Goal: Task Accomplishment & Management: Use online tool/utility

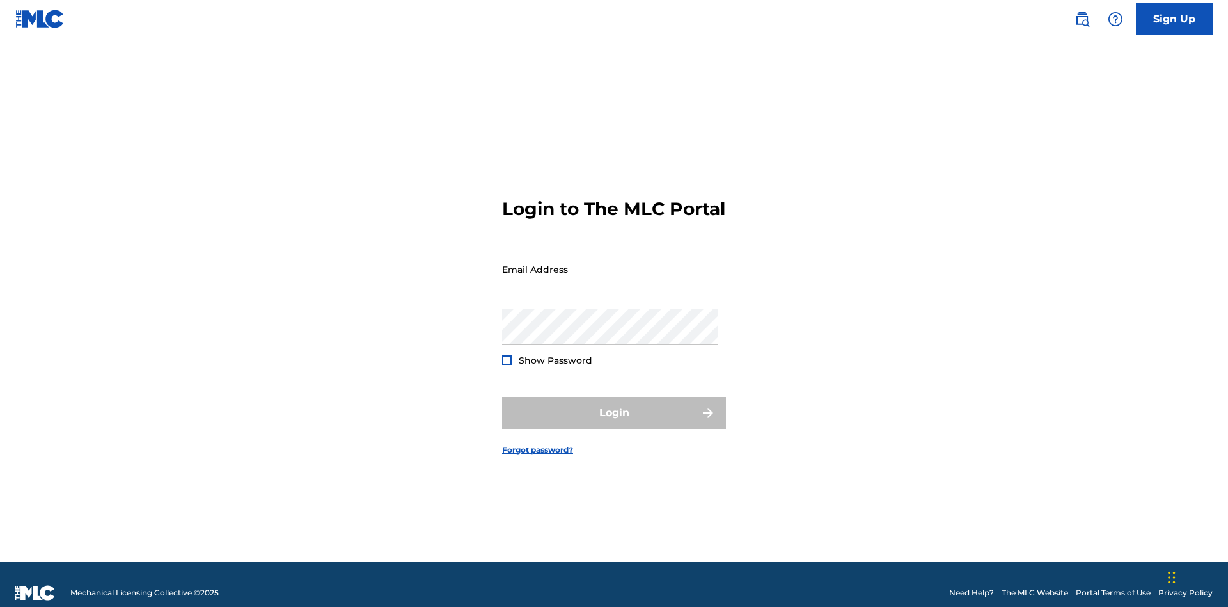
scroll to position [17, 0]
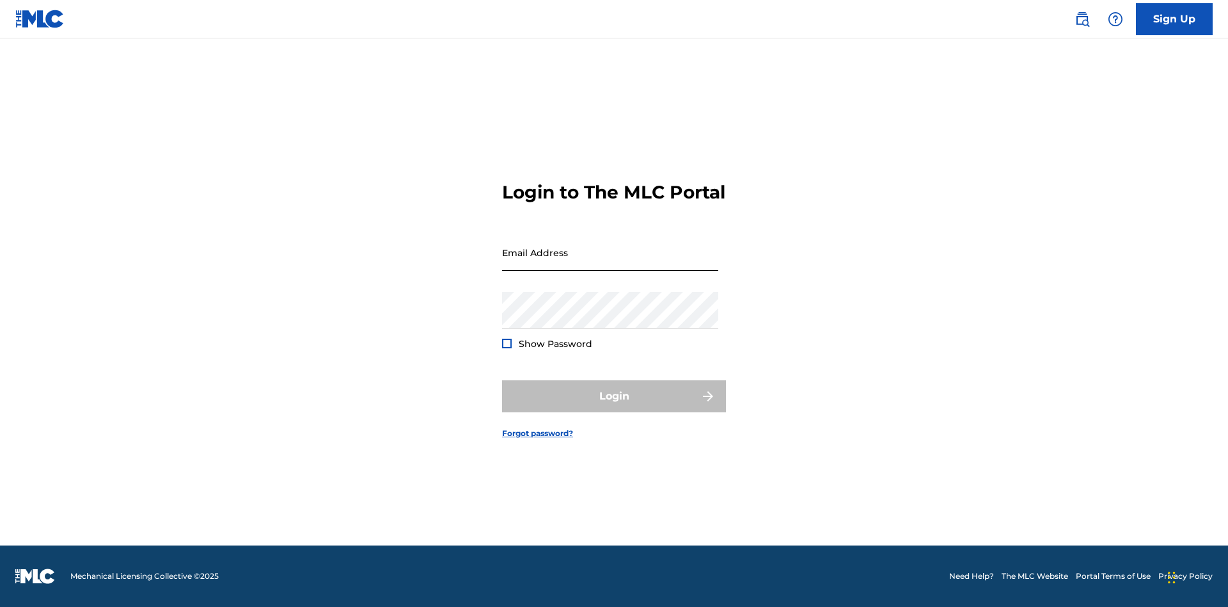
click at [610, 263] on input "Email Address" at bounding box center [610, 252] width 216 height 36
type input "[EMAIL_ADDRESS][DOMAIN_NAME]"
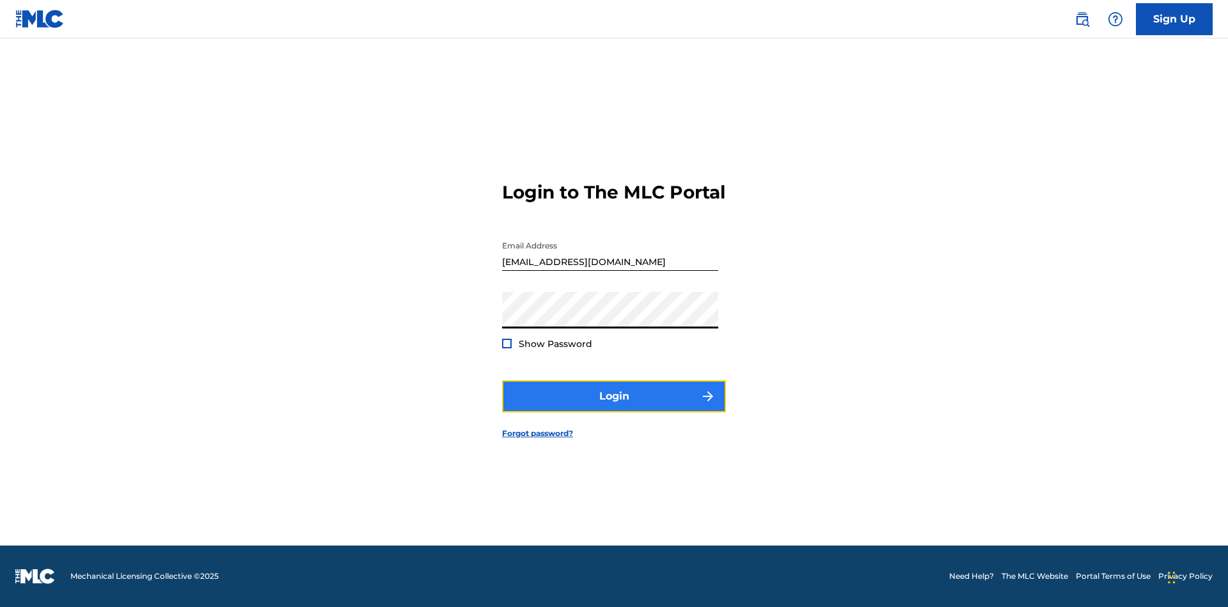
click at [614, 407] on button "Login" at bounding box center [614, 396] width 224 height 32
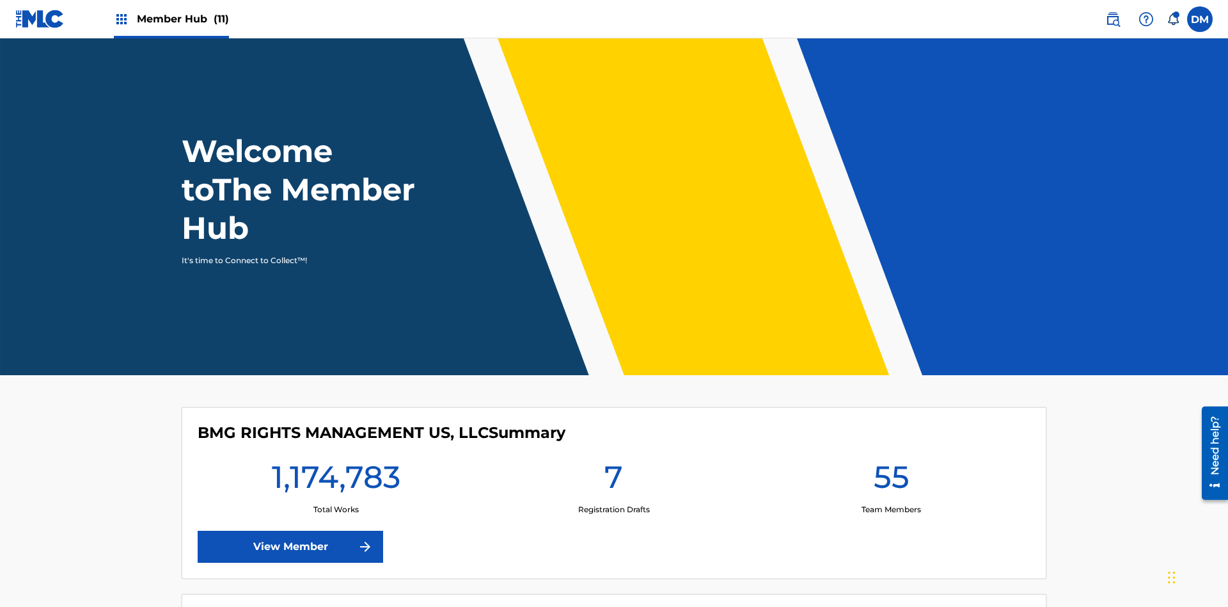
click at [171, 19] on span "Member Hub (11)" at bounding box center [183, 19] width 92 height 15
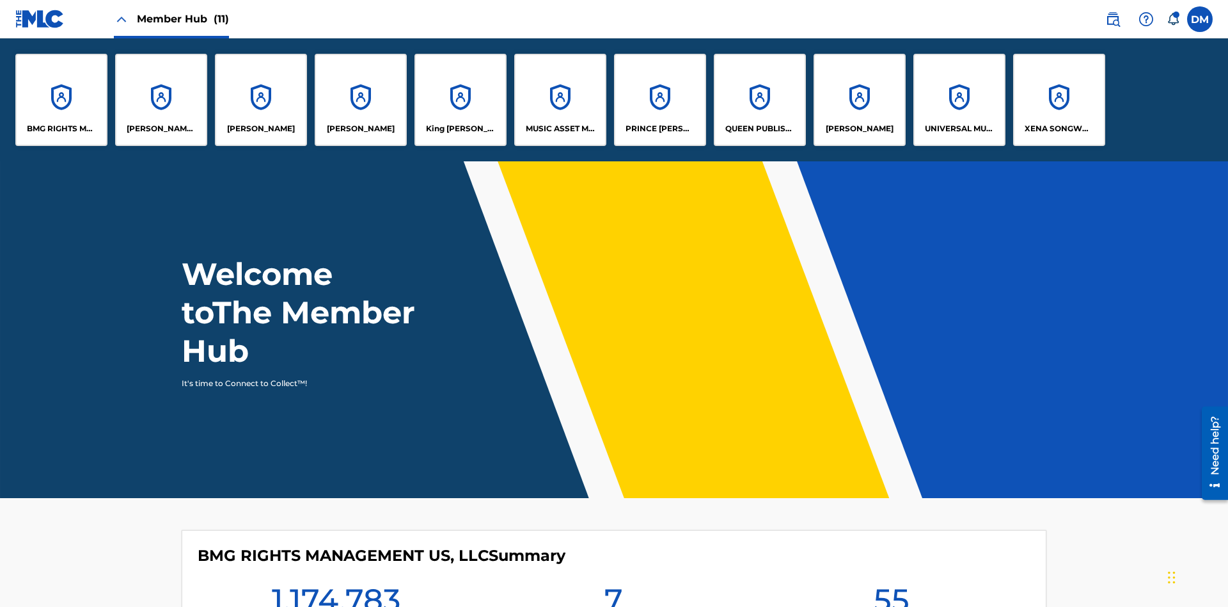
scroll to position [46, 0]
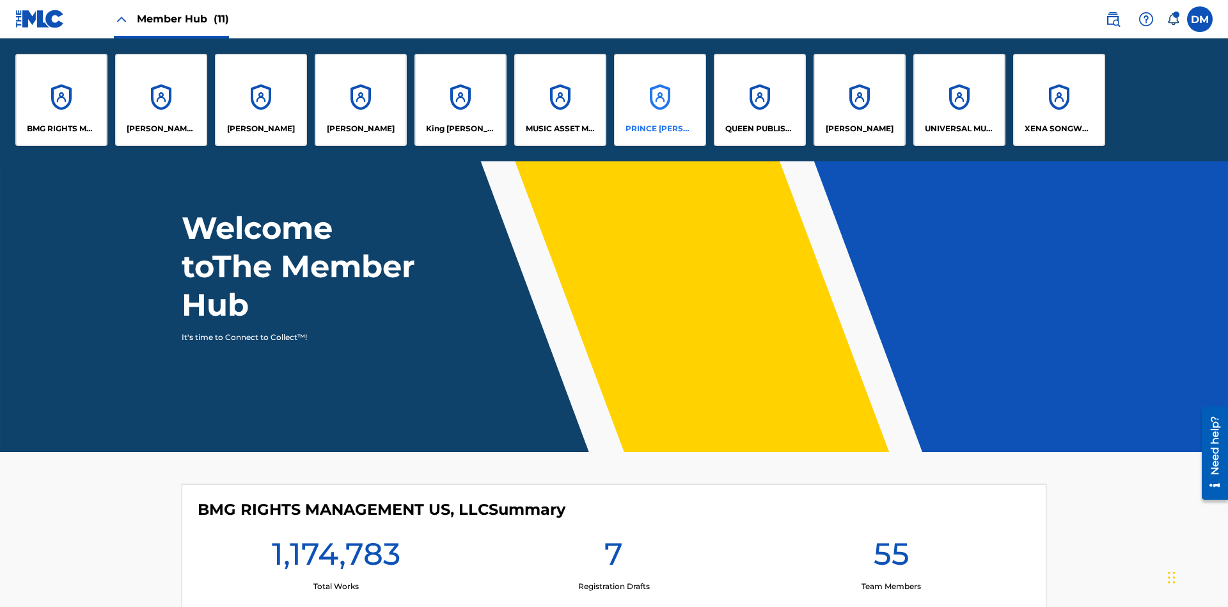
click at [660, 129] on p "PRINCE [PERSON_NAME]" at bounding box center [661, 129] width 70 height 12
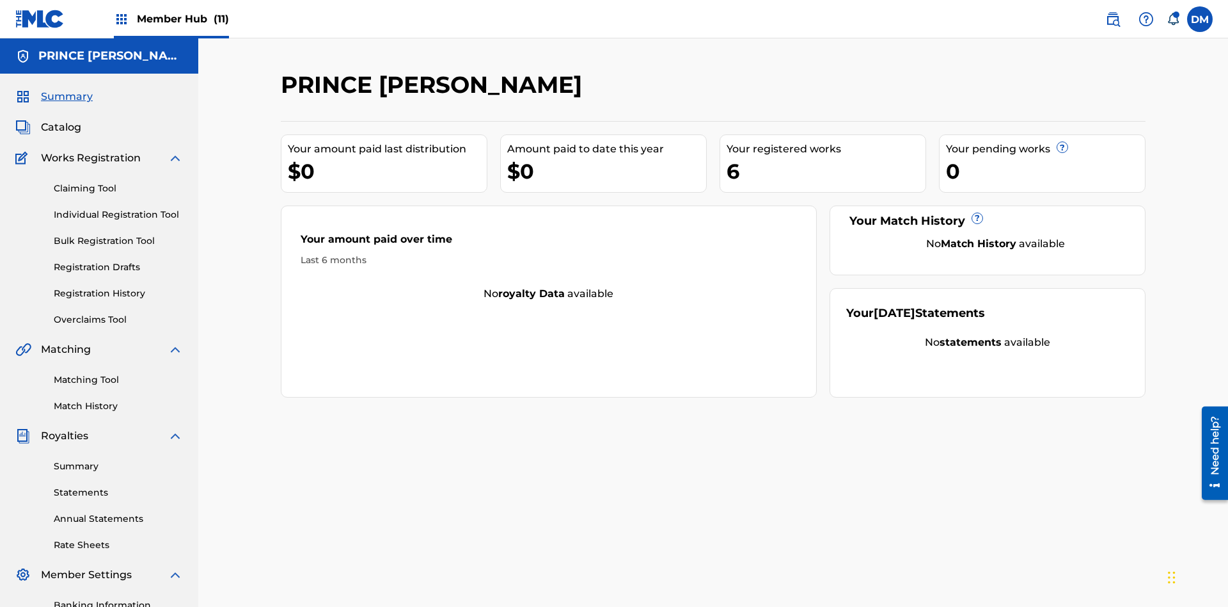
scroll to position [131, 0]
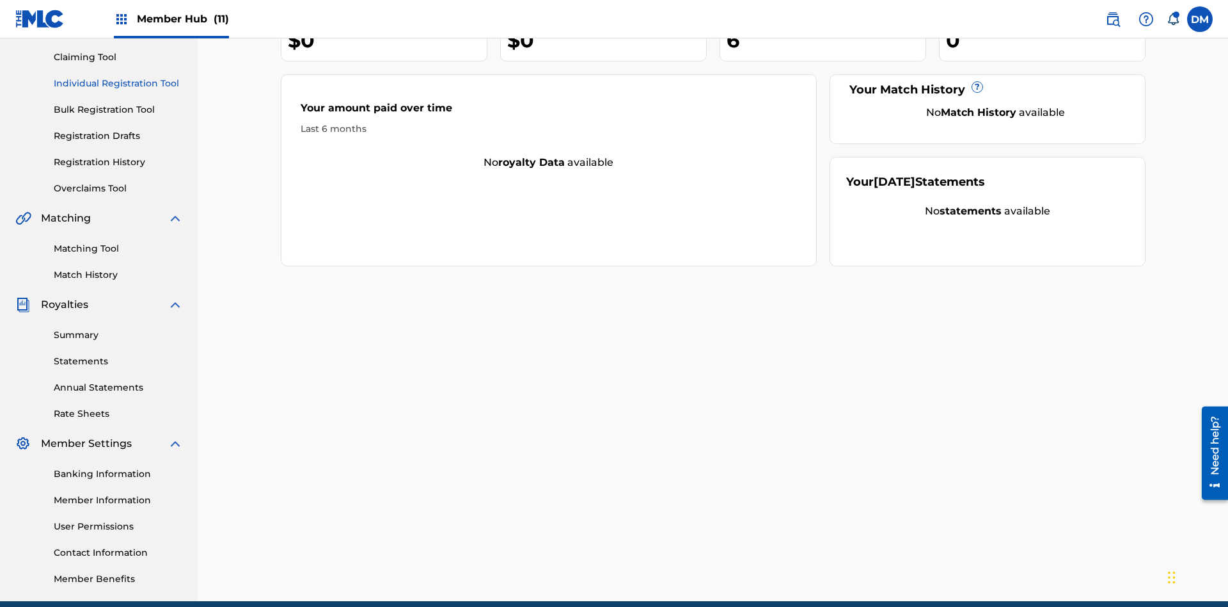
click at [118, 83] on link "Individual Registration Tool" at bounding box center [118, 83] width 129 height 13
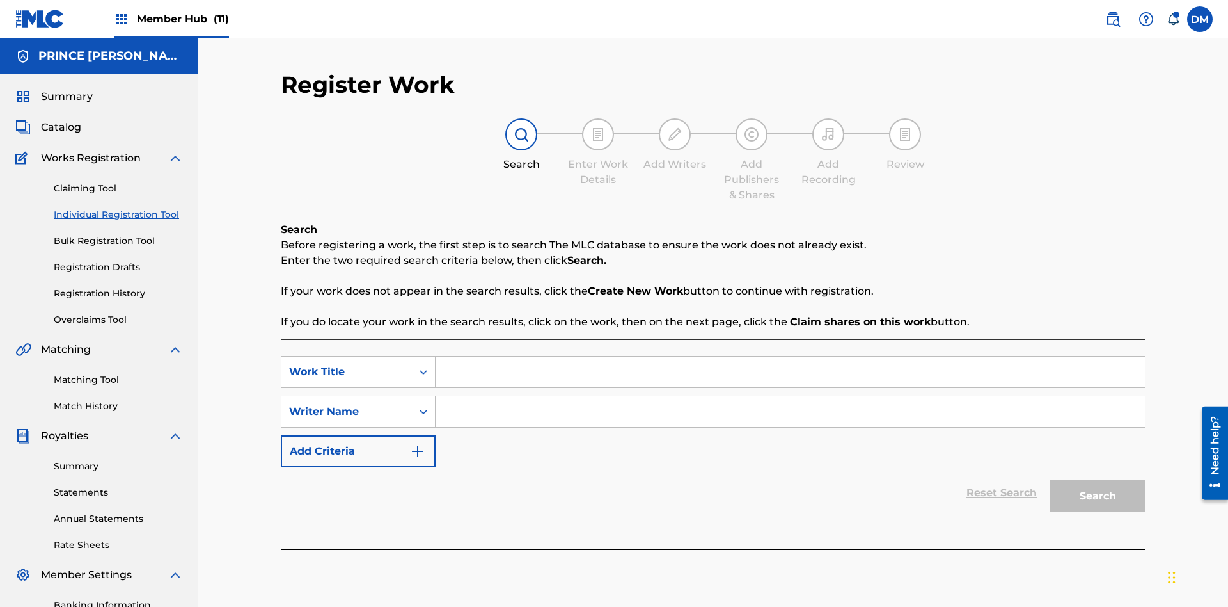
click at [790, 356] on input "Search Form" at bounding box center [791, 371] width 710 height 31
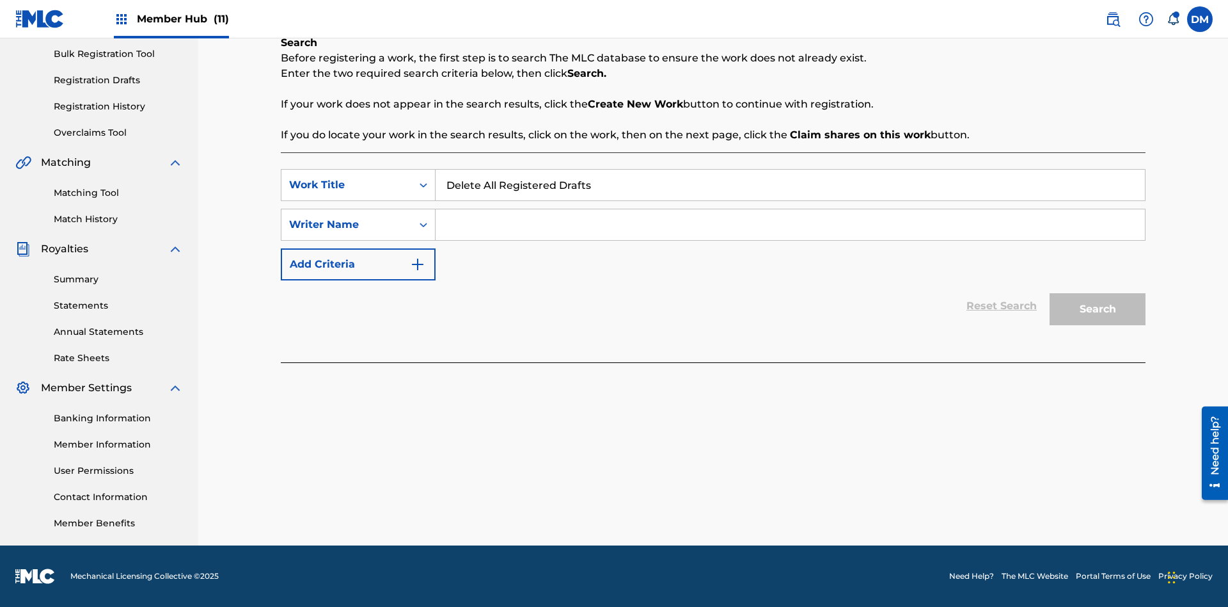
type input "Delete All Registered Drafts"
click at [790, 225] on input "Search Form" at bounding box center [791, 224] width 710 height 31
type input "QWERTYUIOP"
click at [1098, 309] on button "Search" at bounding box center [1098, 309] width 96 height 32
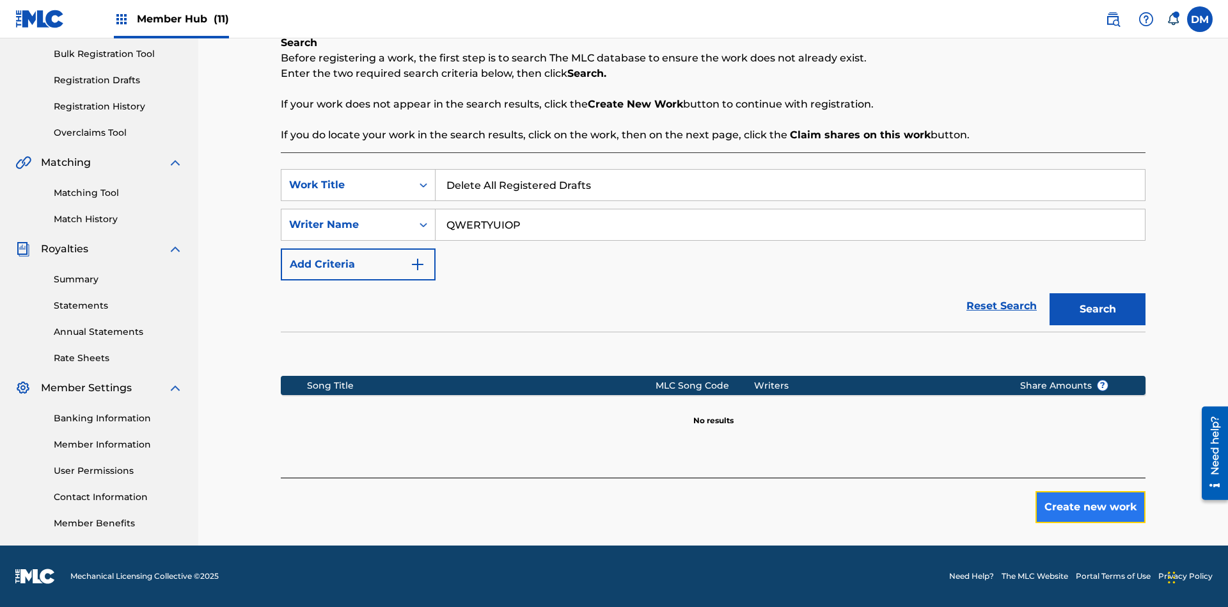
click at [1091, 507] on button "Create new work" at bounding box center [1091, 507] width 110 height 32
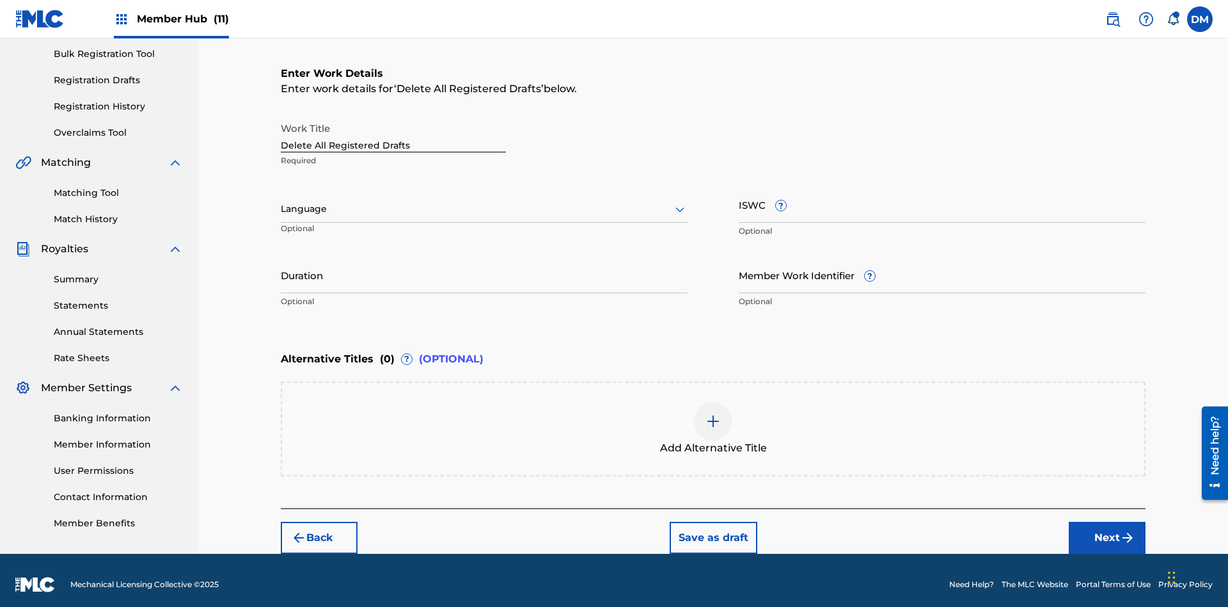
scroll to position [195, 0]
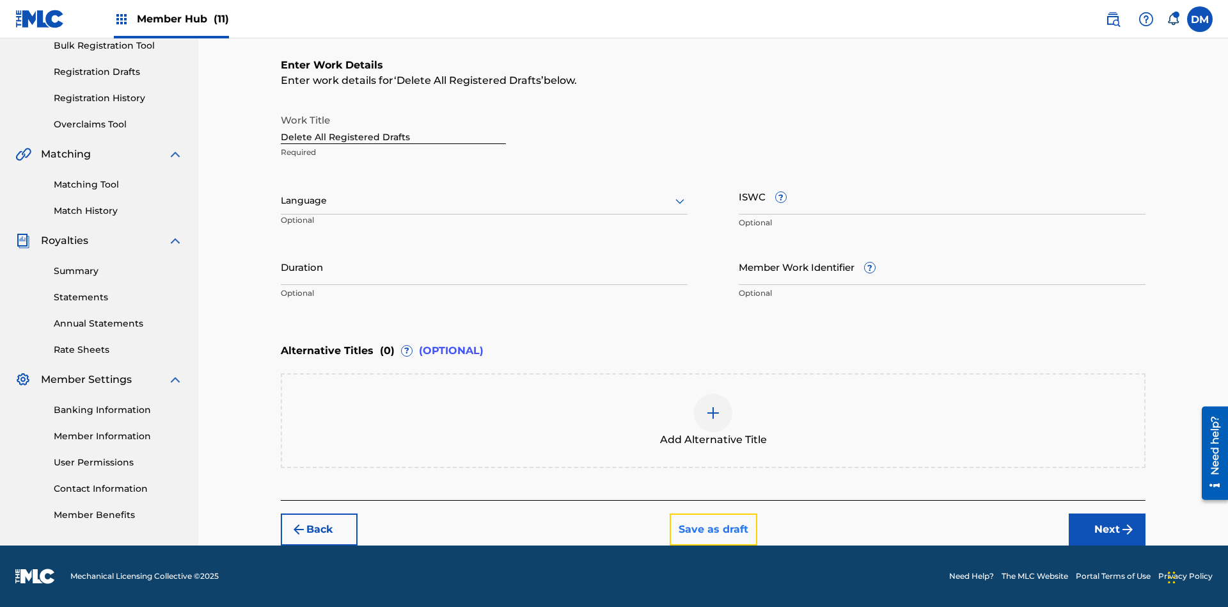
click at [713, 528] on button "Save as draft" at bounding box center [714, 529] width 88 height 32
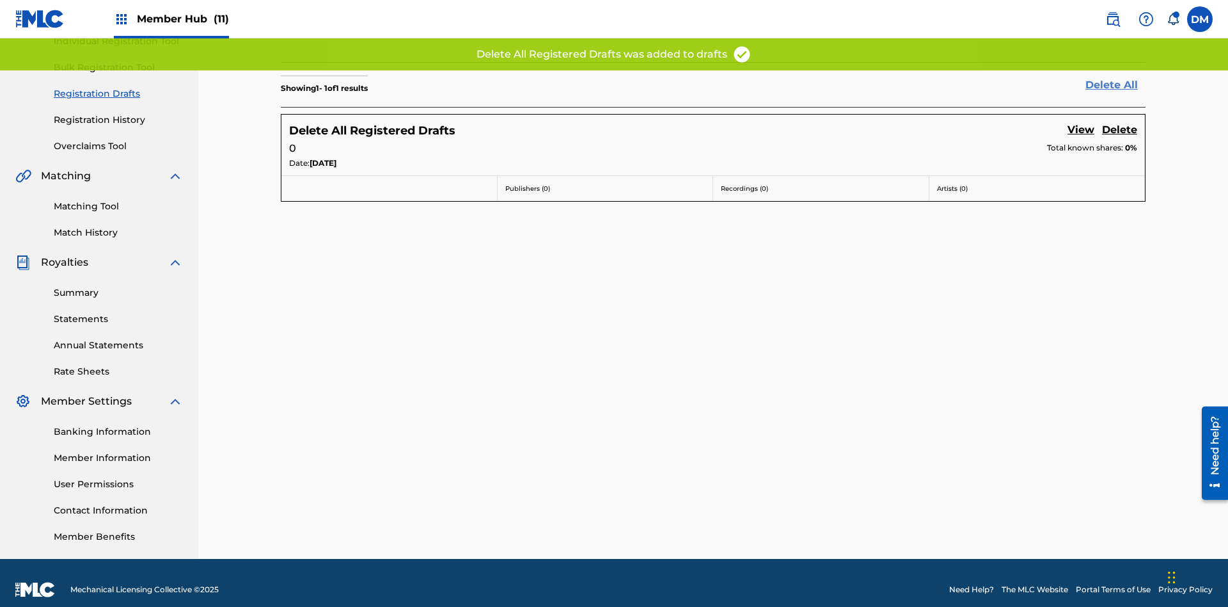
click at [1116, 84] on link "Delete All" at bounding box center [1116, 84] width 60 height 15
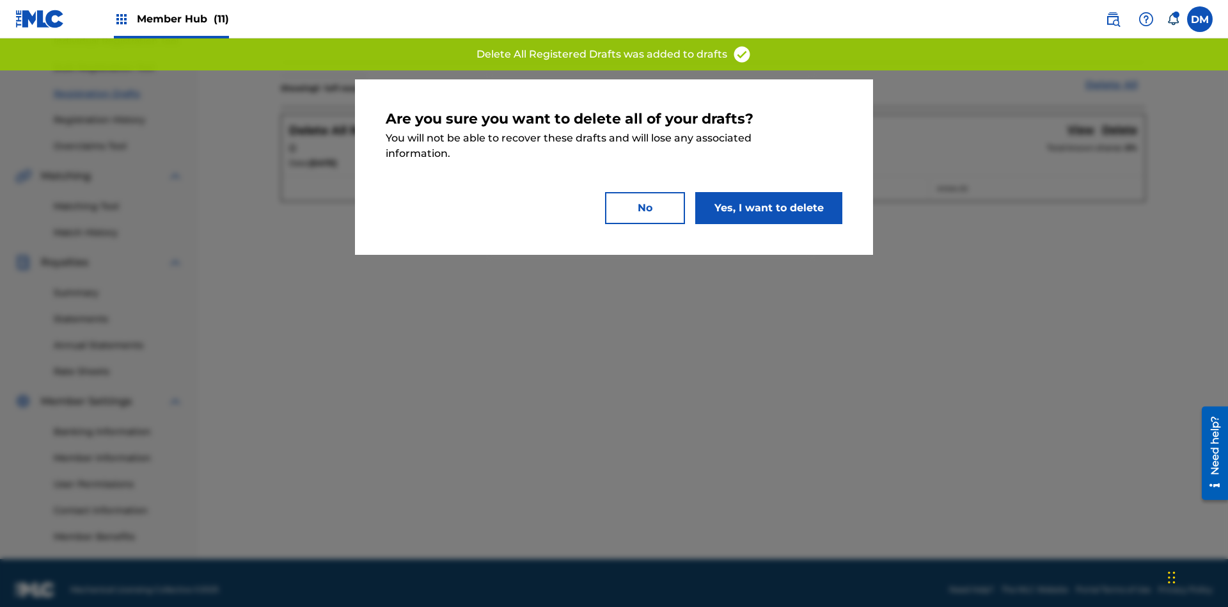
scroll to position [187, 0]
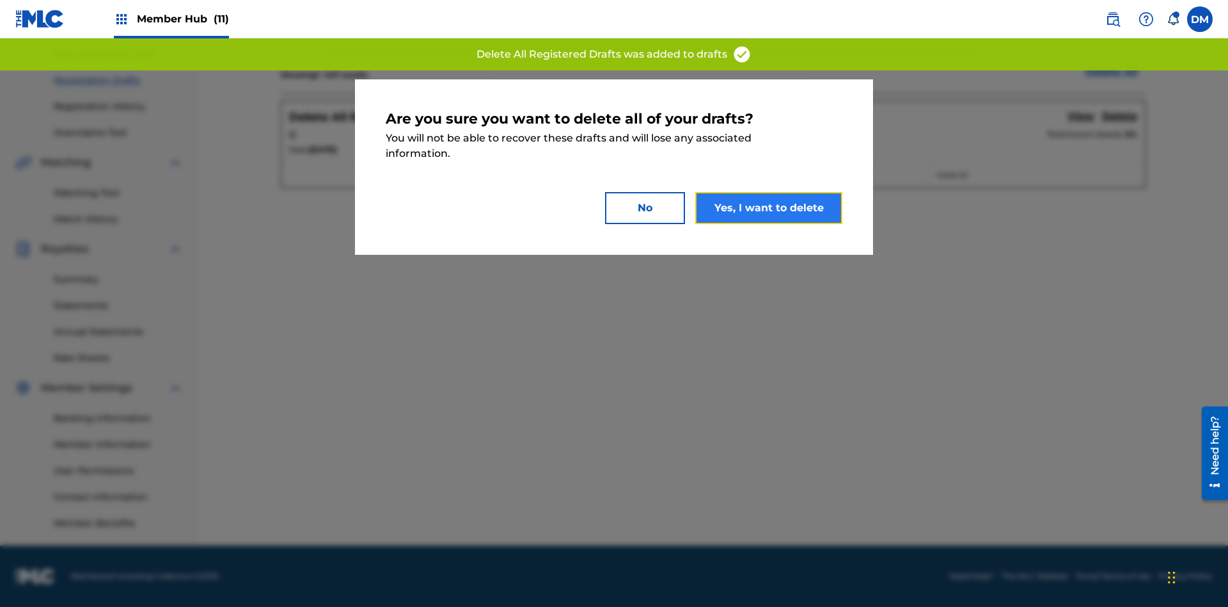
click at [769, 207] on button "Yes, I want to delete" at bounding box center [768, 208] width 147 height 32
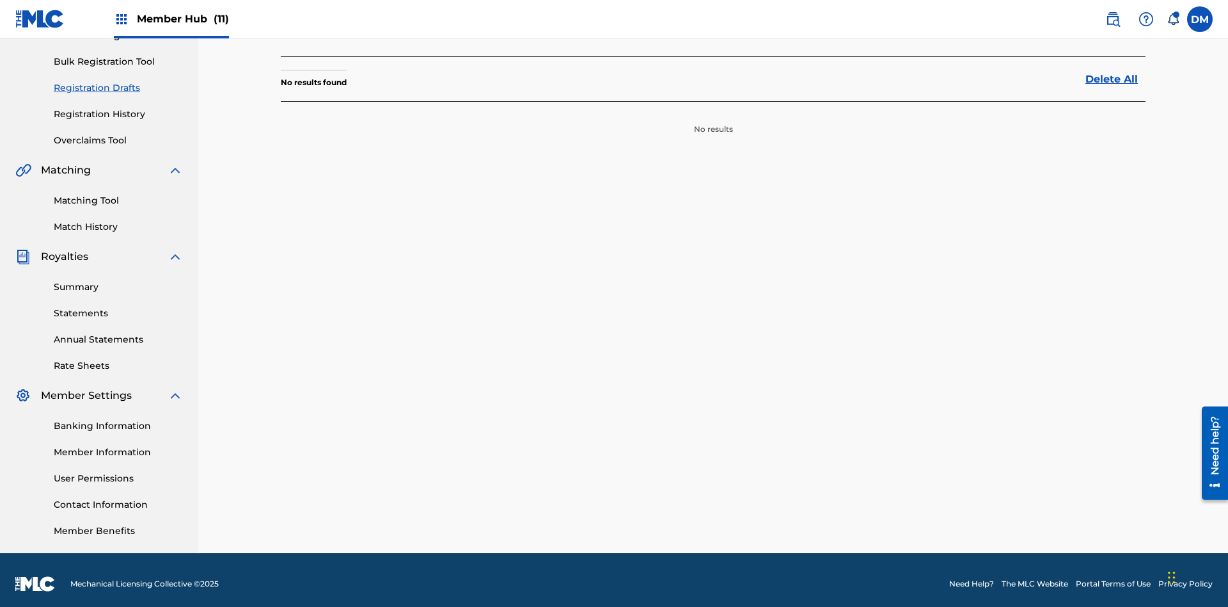
scroll to position [120, 0]
